Goal: Task Accomplishment & Management: Use online tool/utility

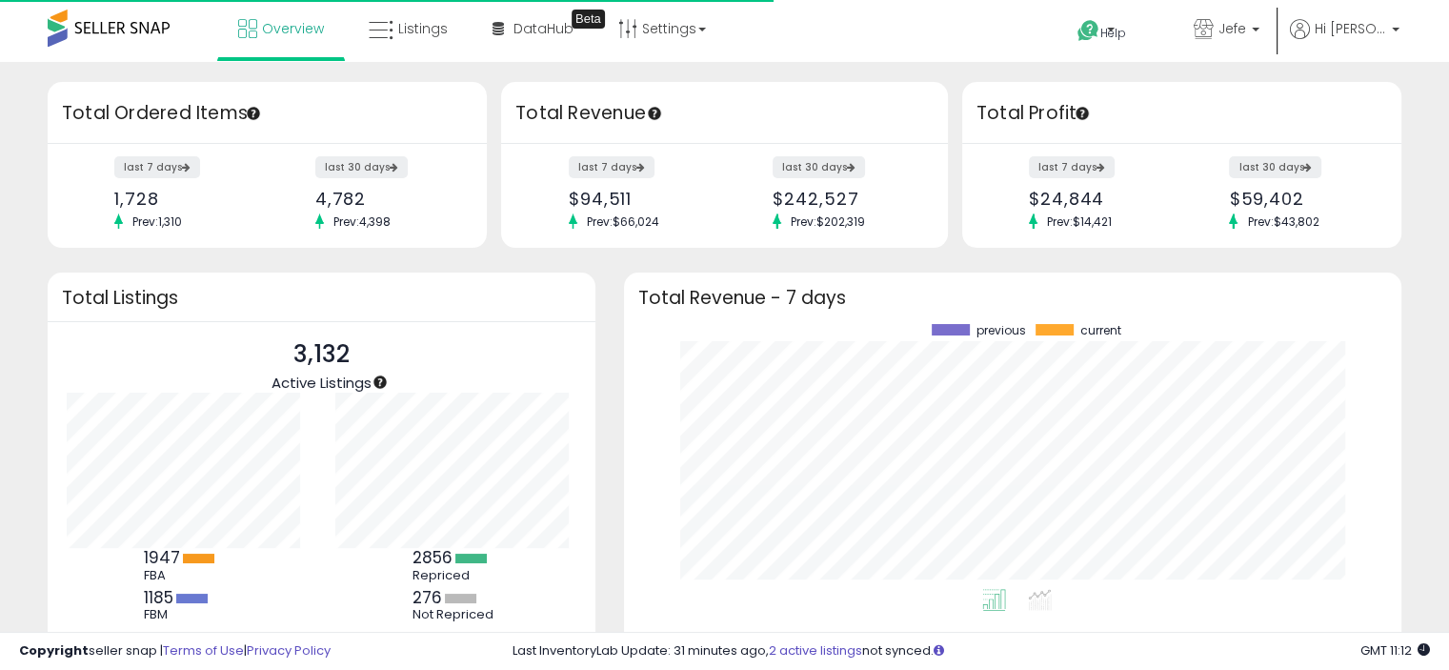
scroll to position [264, 739]
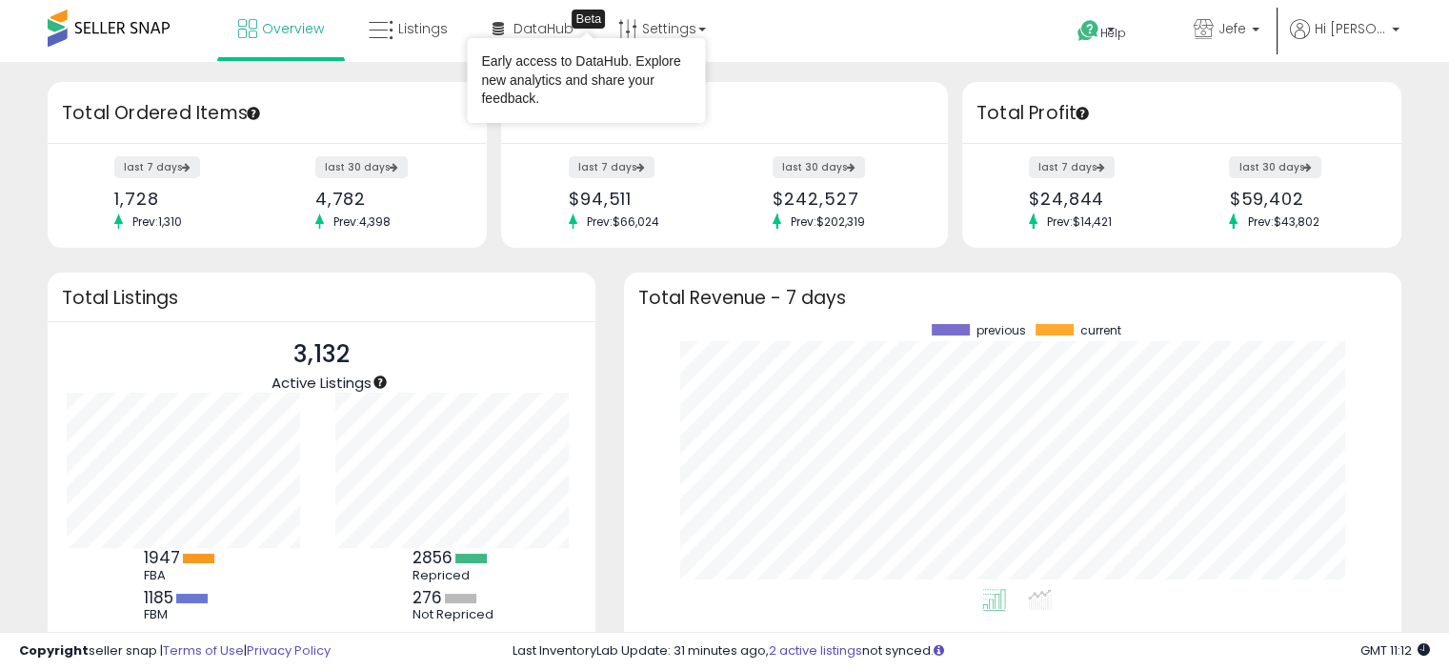
click at [549, 38] on div "Early access to DataHub. Explore new analytics and share your feedback." at bounding box center [586, 80] width 238 height 85
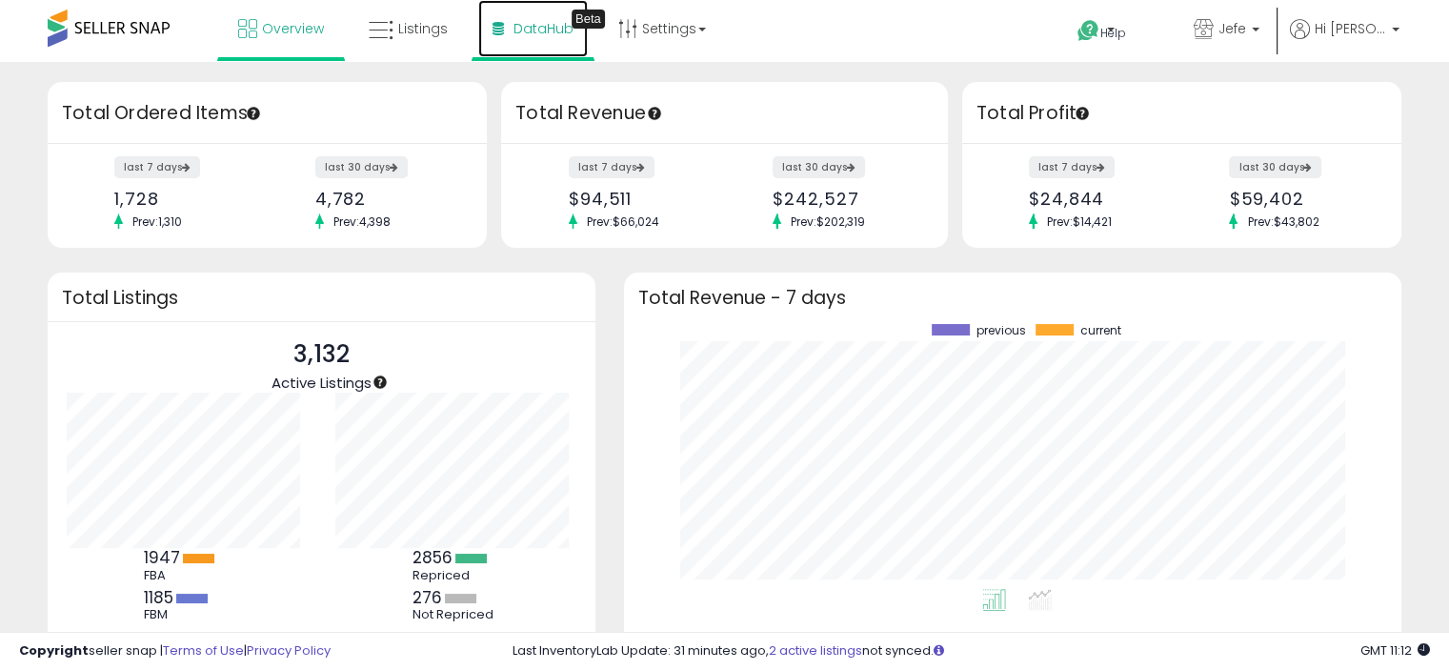
click at [560, 30] on span "DataHub" at bounding box center [544, 28] width 60 height 19
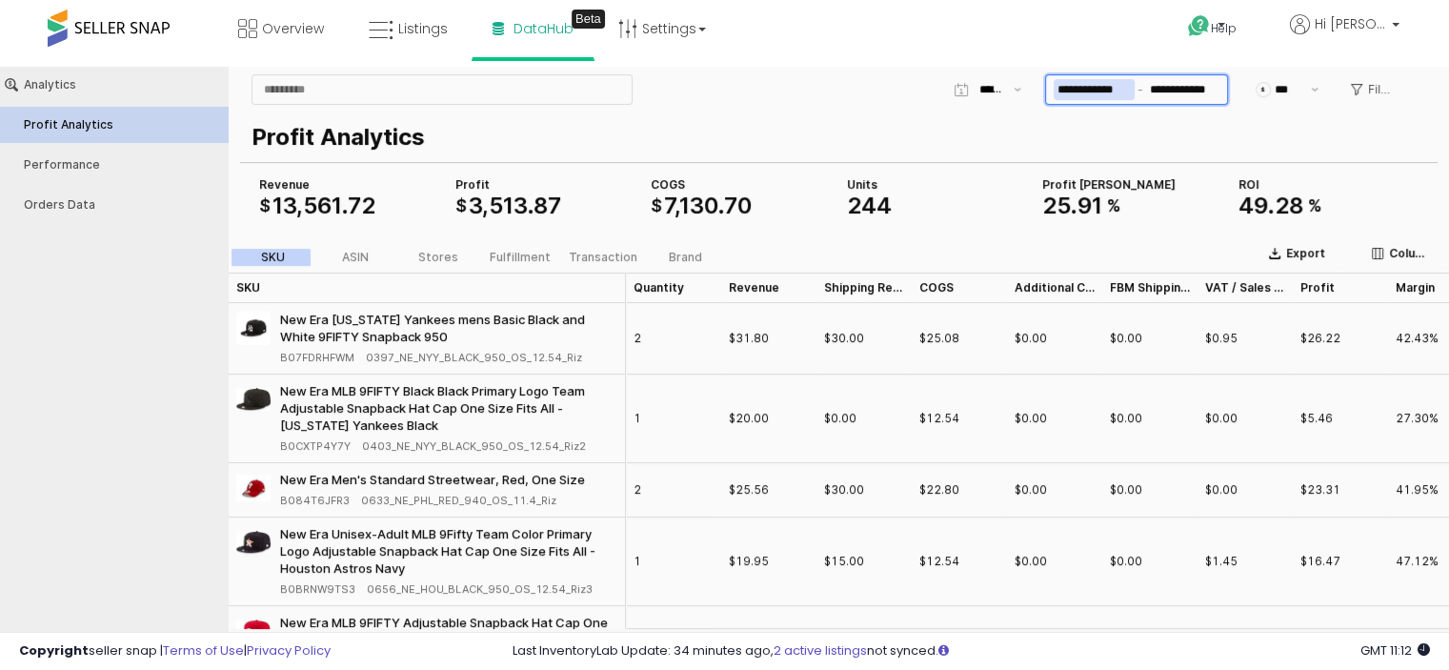
click at [1066, 94] on input "**********" at bounding box center [1094, 89] width 81 height 21
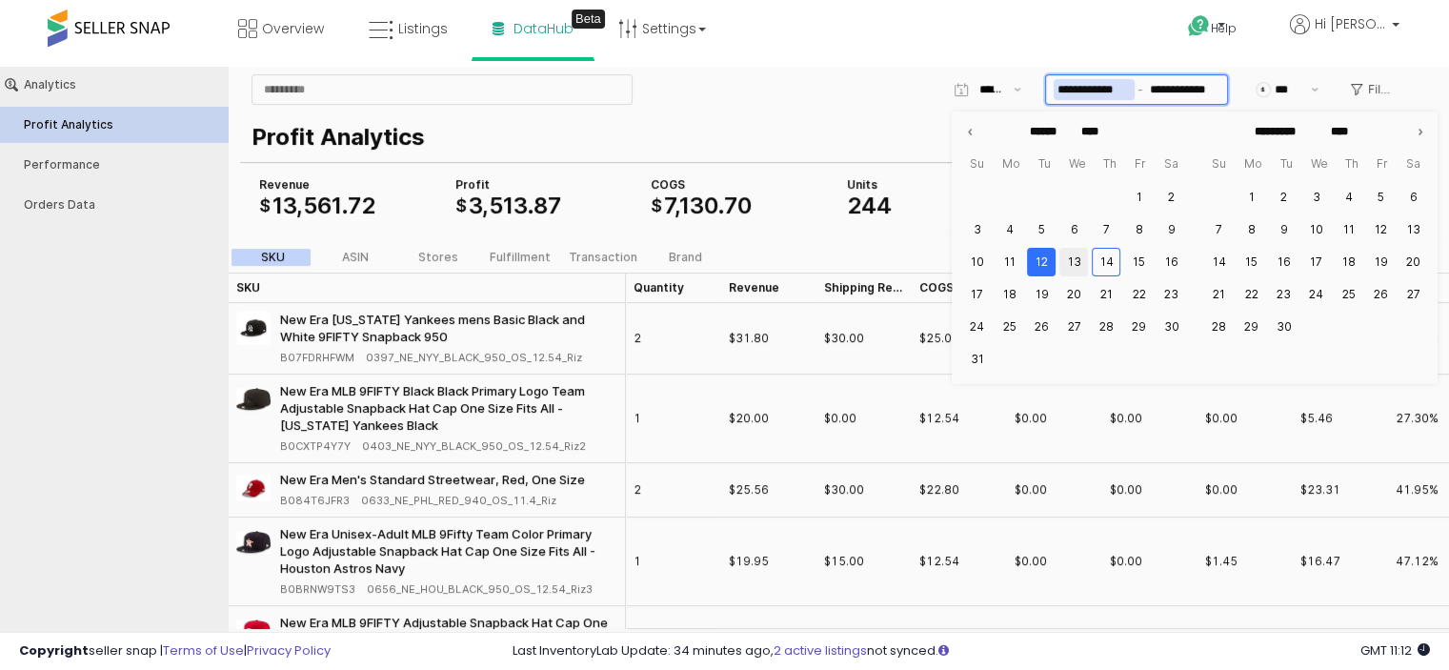
click at [1075, 259] on button "13" at bounding box center [1074, 262] width 29 height 29
type input "**********"
click at [1077, 259] on button "13" at bounding box center [1074, 262] width 29 height 29
type input "**********"
click at [892, 112] on div "Profit Analytics" at bounding box center [839, 135] width 1175 height 46
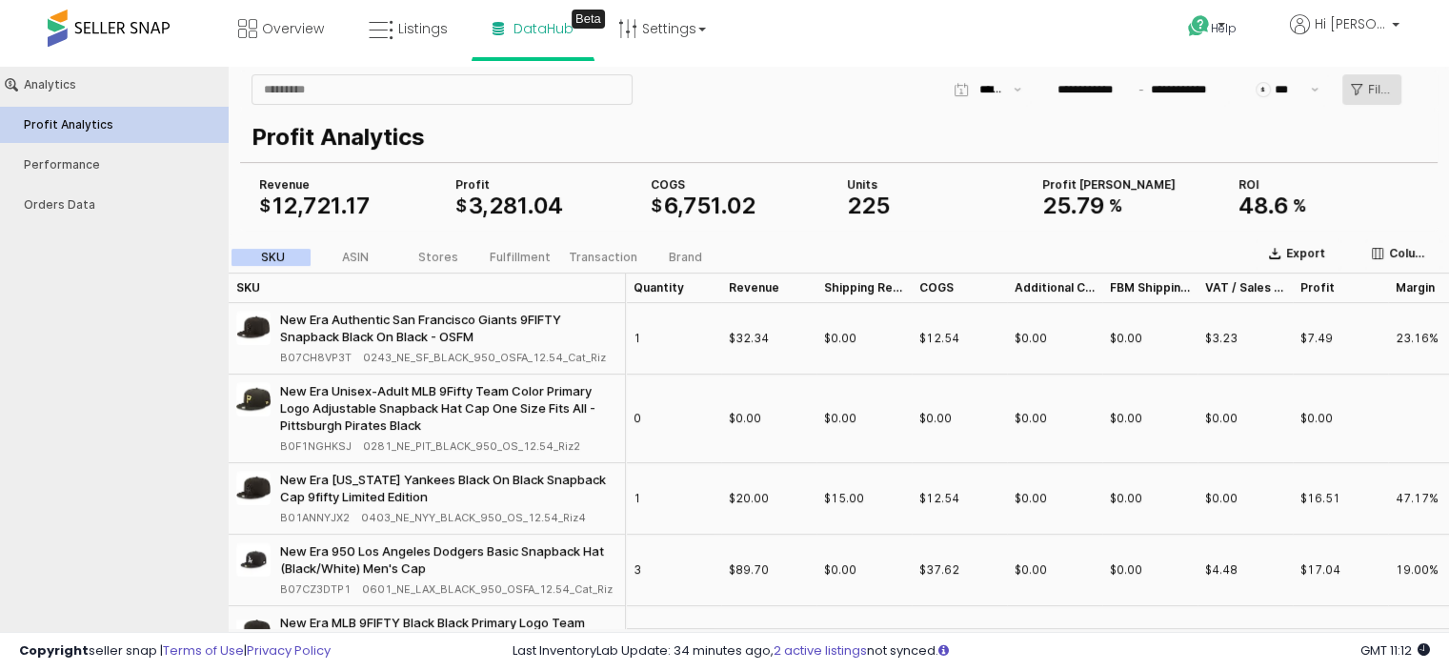
click at [1370, 85] on p "Filters" at bounding box center [1380, 89] width 25 height 15
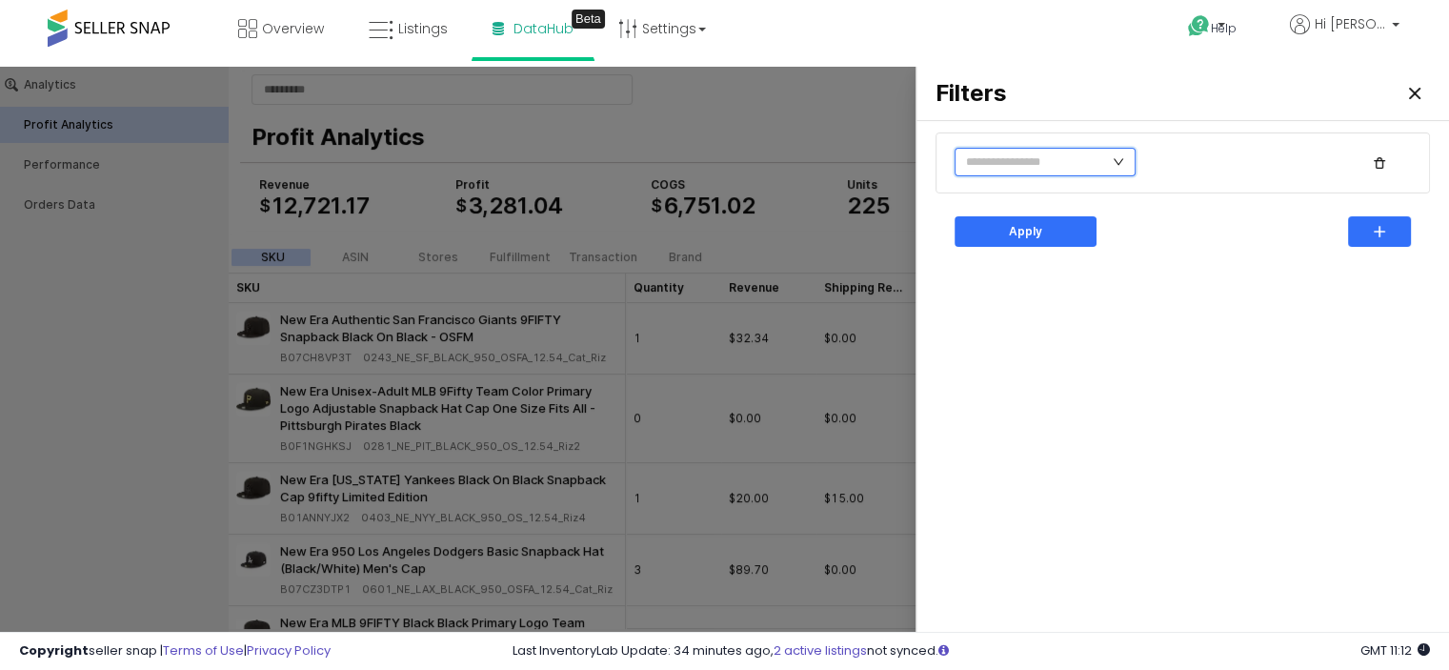
click at [1017, 159] on input "text" at bounding box center [1045, 162] width 181 height 29
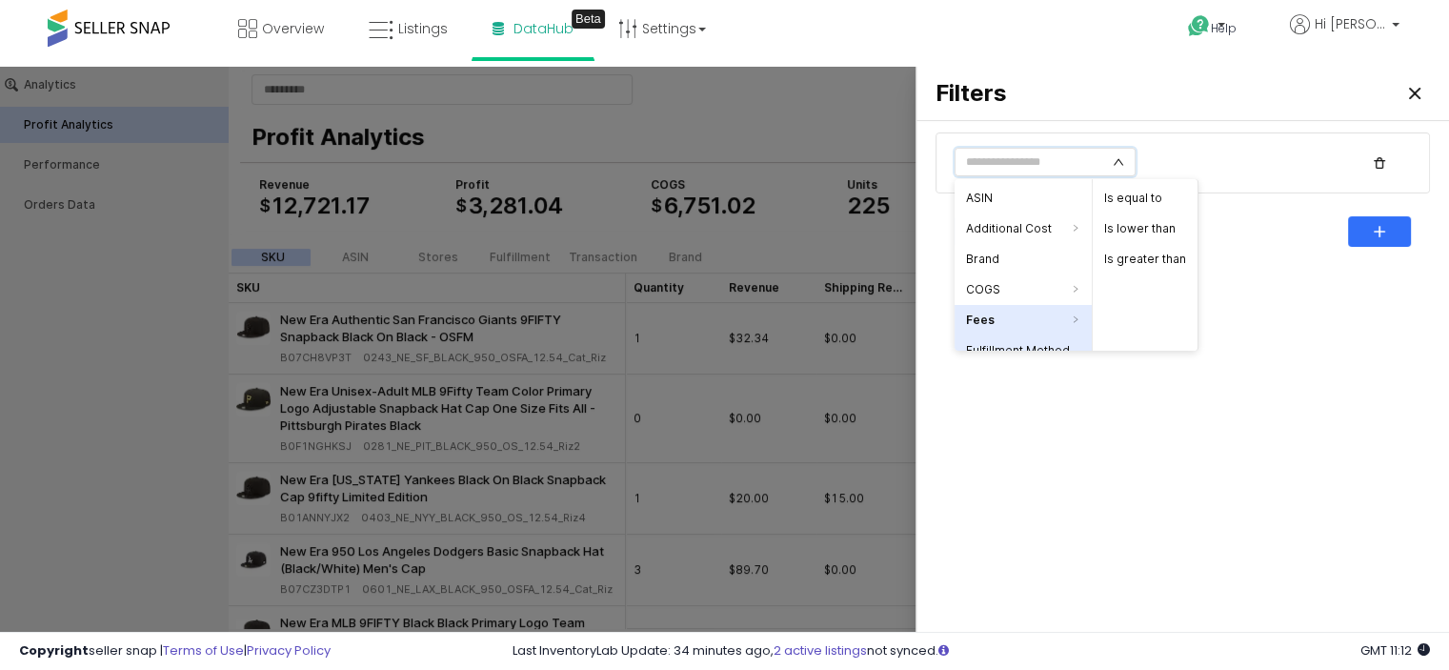
click at [1016, 346] on li "Fulfillment Method" at bounding box center [1023, 350] width 137 height 30
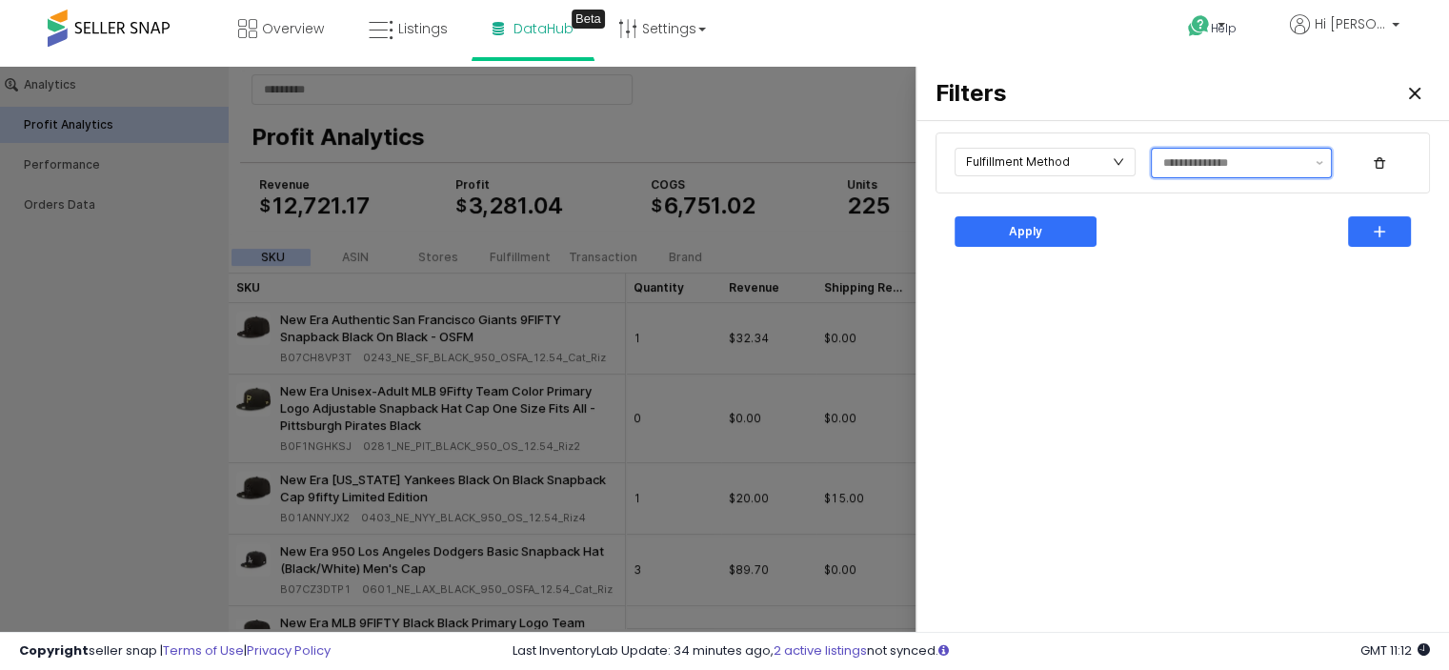
click at [1217, 160] on input "text" at bounding box center [1233, 162] width 141 height 19
click at [1190, 234] on div "FBM" at bounding box center [1236, 233] width 146 height 15
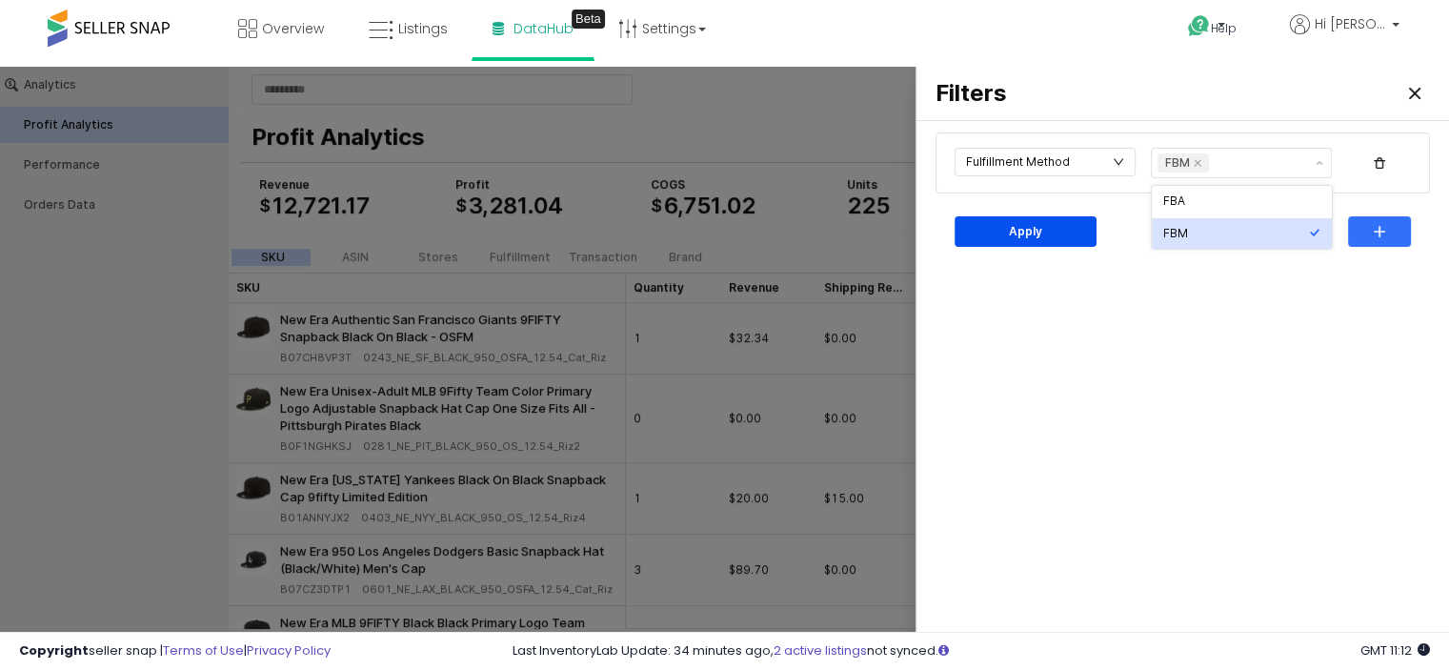
click at [1044, 230] on div "Apply" at bounding box center [1025, 231] width 125 height 29
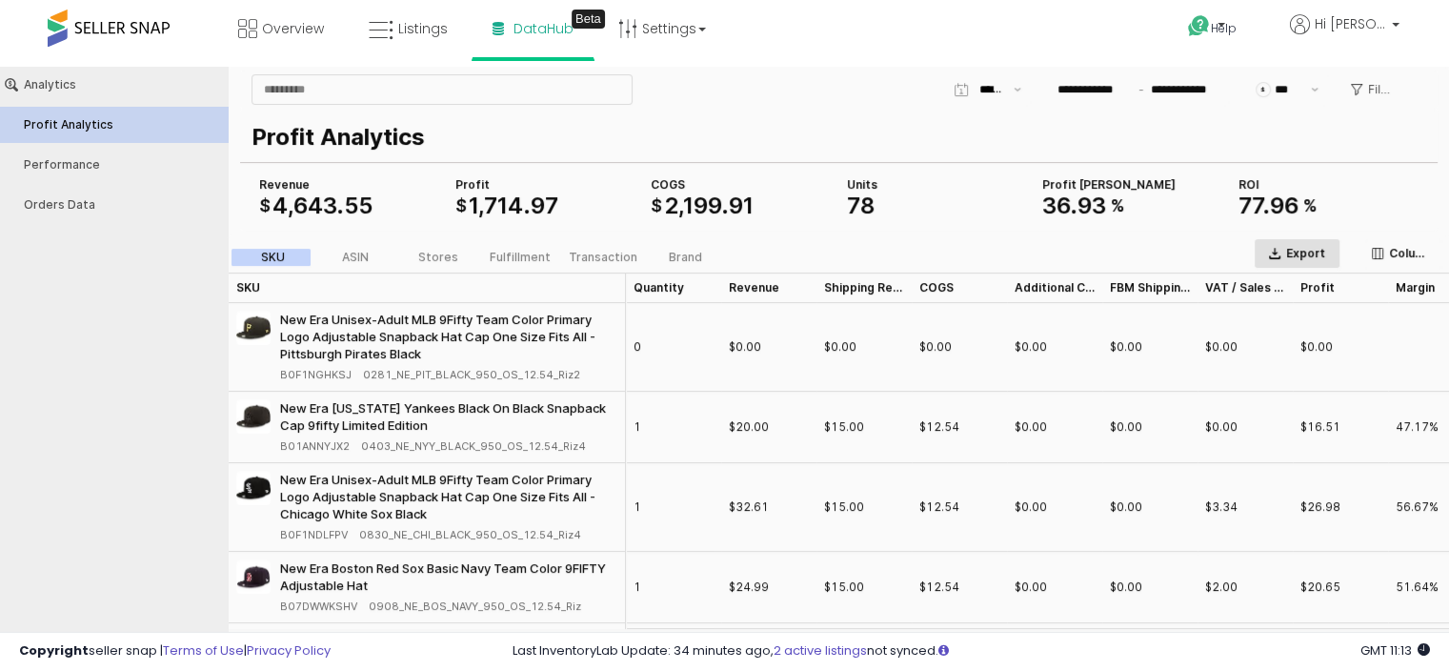
click at [1299, 260] on p "Export" at bounding box center [1305, 253] width 39 height 15
